Goal: Information Seeking & Learning: Learn about a topic

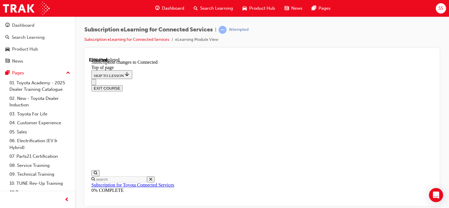
scroll to position [312, 0]
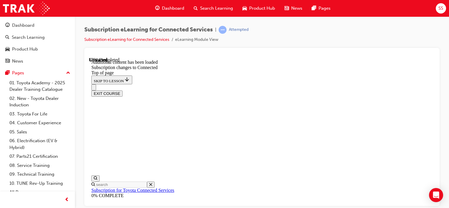
scroll to position [701, 0]
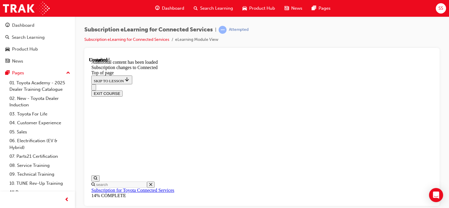
drag, startPoint x: 291, startPoint y: 162, endPoint x: 331, endPoint y: 161, distance: 40.0
drag, startPoint x: 331, startPoint y: 161, endPoint x: 325, endPoint y: 161, distance: 6.5
drag, startPoint x: 325, startPoint y: 161, endPoint x: 311, endPoint y: 169, distance: 16.5
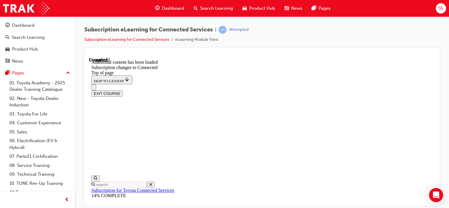
drag, startPoint x: 262, startPoint y: 157, endPoint x: 332, endPoint y: 159, distance: 70.0
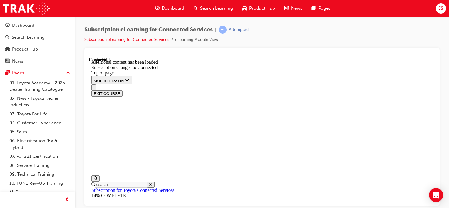
copy span "[DOMAIN_NAME] (opens in a new tab) .au/connectivity"
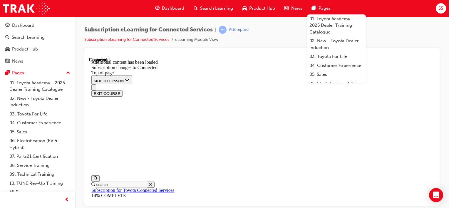
drag, startPoint x: 262, startPoint y: 159, endPoint x: 327, endPoint y: 158, distance: 65.3
copy p "[DOMAIN_NAME] (opens in a new tab) .au/connectivity"
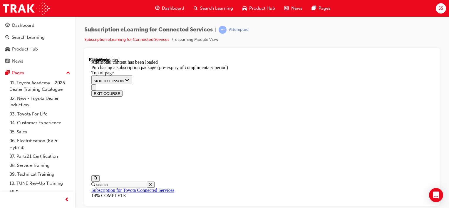
scroll to position [327, 0]
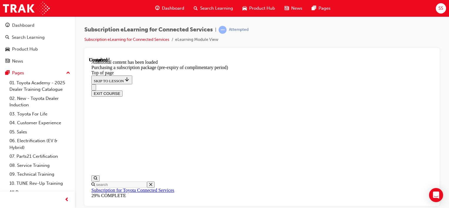
scroll to position [673, 0]
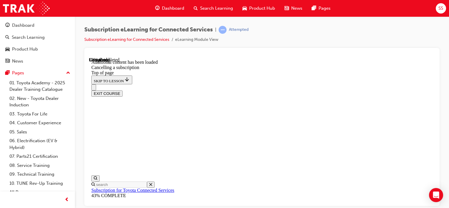
scroll to position [165, 0]
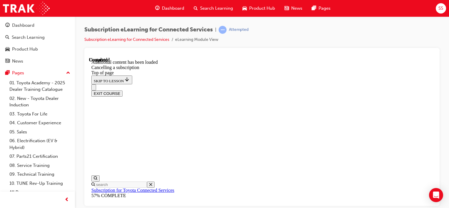
scroll to position [523, 0]
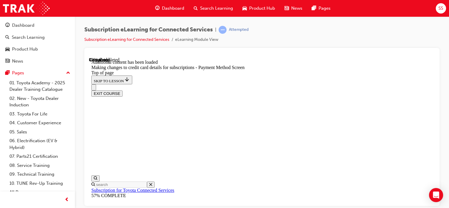
click at [385, 56] on div at bounding box center [262, 55] width 346 height 5
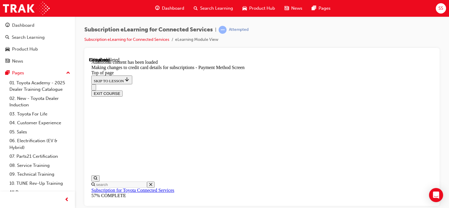
scroll to position [459, 0]
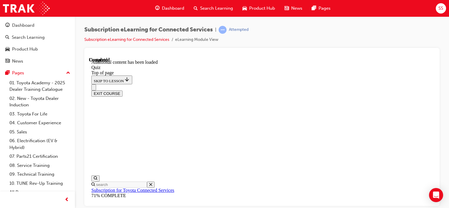
scroll to position [106, 0]
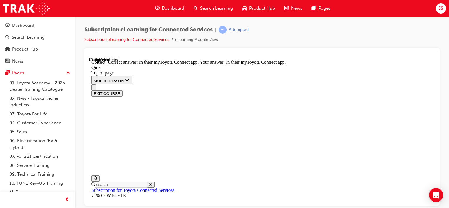
scroll to position [76, 0]
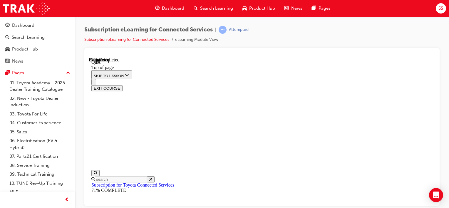
scroll to position [76, 0]
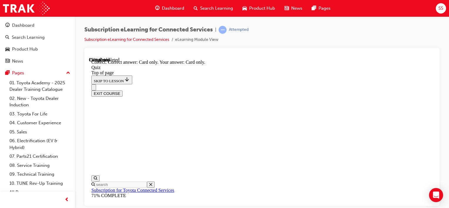
scroll to position [147, 0]
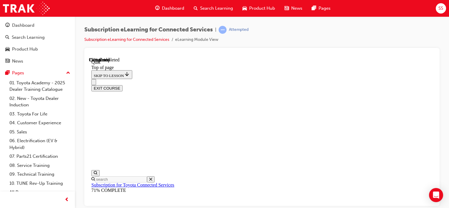
scroll to position [76, 0]
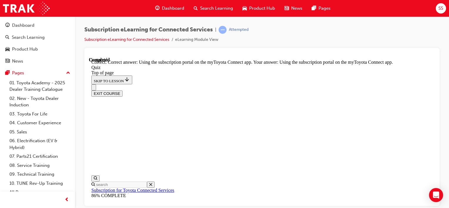
scroll to position [153, 0]
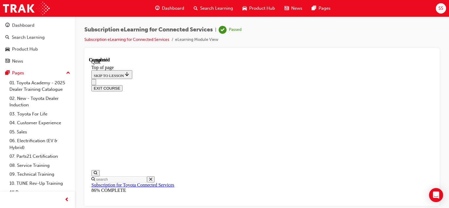
scroll to position [170, 0]
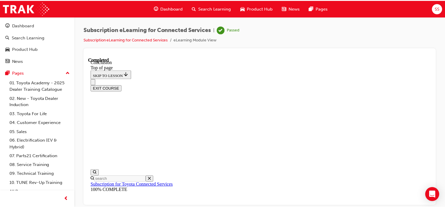
scroll to position [262, 0]
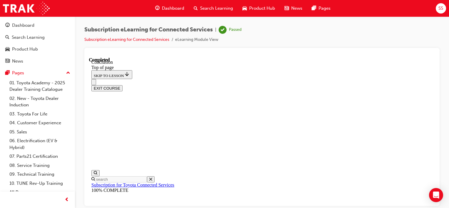
click at [123, 85] on button "EXIT COURSE" at bounding box center [106, 88] width 31 height 6
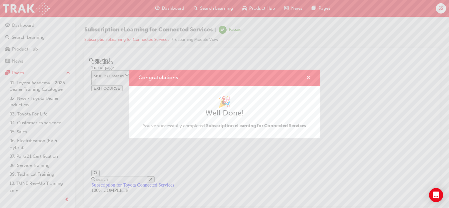
click at [308, 76] on span "cross-icon" at bounding box center [308, 78] width 4 height 5
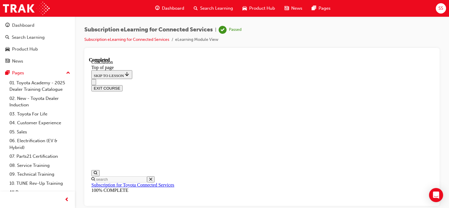
click at [166, 9] on span "Dashboard" at bounding box center [173, 8] width 22 height 7
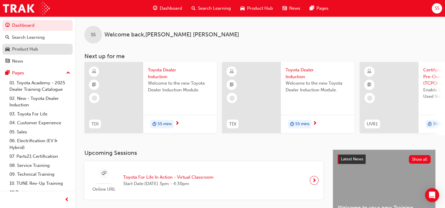
click at [16, 53] on link "Product Hub" at bounding box center [37, 49] width 70 height 11
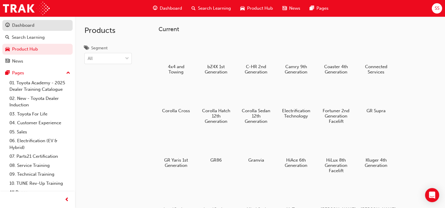
click at [27, 26] on div "Dashboard" at bounding box center [23, 25] width 22 height 7
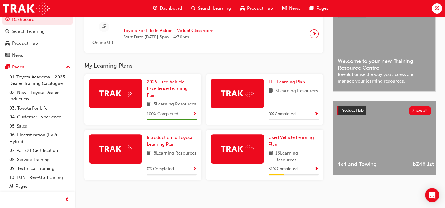
scroll to position [147, 0]
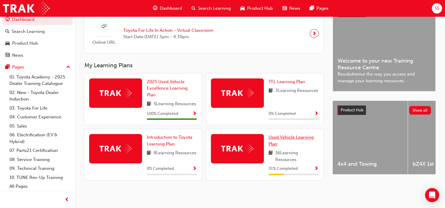
click at [274, 147] on span "Used Vehicle Learning Plan" at bounding box center [290, 141] width 45 height 12
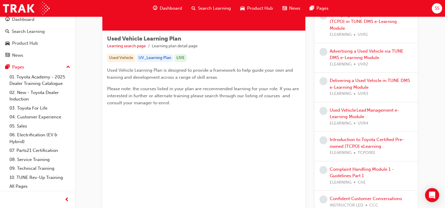
scroll to position [88, 0]
